Goal: Task Accomplishment & Management: Use online tool/utility

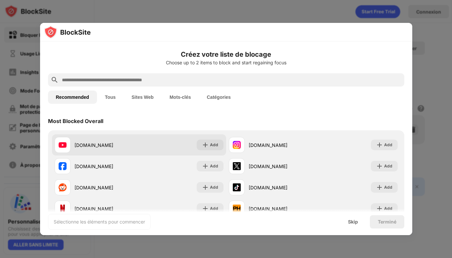
click at [204, 139] on div "[DOMAIN_NAME] Add" at bounding box center [139, 144] width 174 height 21
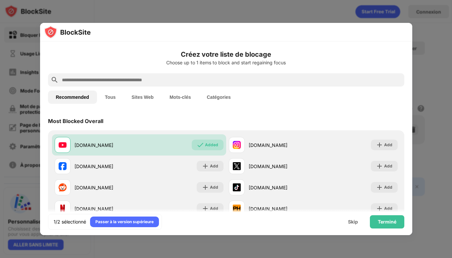
click at [388, 227] on div "Terminé" at bounding box center [387, 221] width 34 height 13
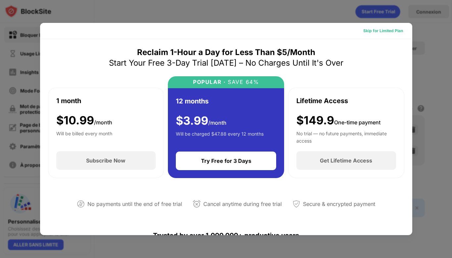
click at [383, 32] on div "Skip for Limited Plan" at bounding box center [383, 30] width 40 height 7
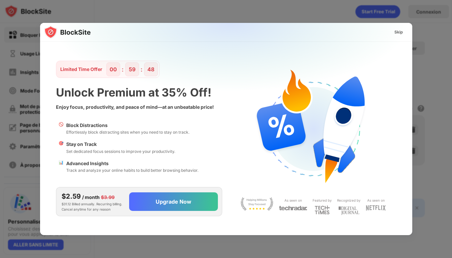
click at [390, 37] on img at bounding box center [230, 88] width 372 height 131
click at [395, 33] on div "Skip" at bounding box center [399, 32] width 9 height 7
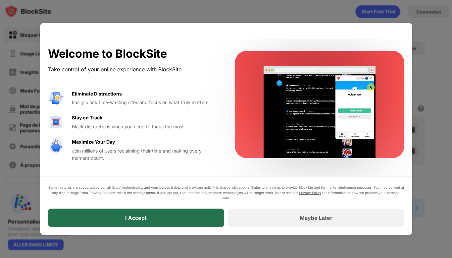
click at [197, 217] on div "I Accept" at bounding box center [136, 217] width 176 height 19
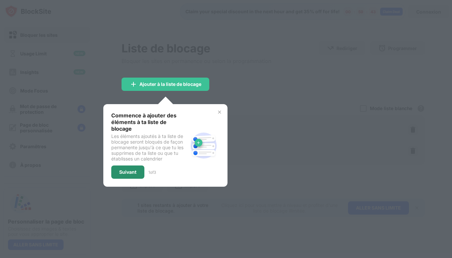
click at [141, 165] on div "Suivant" at bounding box center [127, 171] width 33 height 13
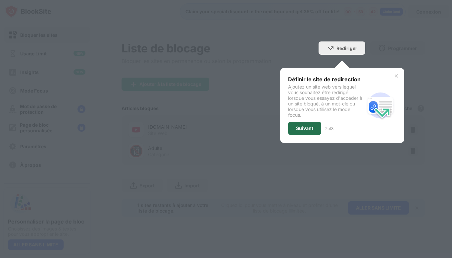
click at [303, 122] on div "Suivant" at bounding box center [304, 128] width 33 height 13
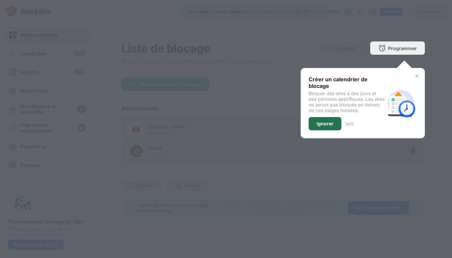
click at [330, 122] on div "Ignorer" at bounding box center [325, 123] width 17 height 5
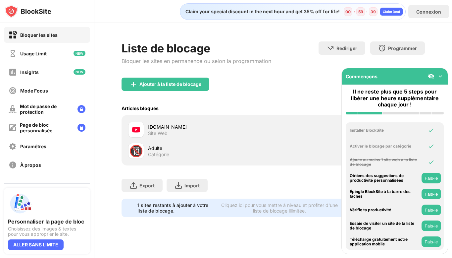
click at [440, 76] on img at bounding box center [440, 76] width 7 height 7
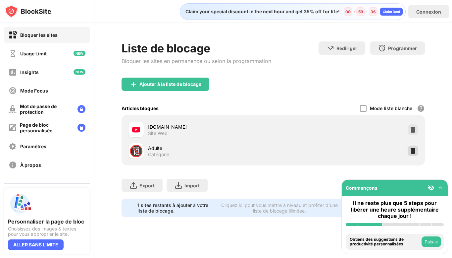
click at [412, 153] on img at bounding box center [413, 150] width 7 height 7
